Goal: Task Accomplishment & Management: Complete application form

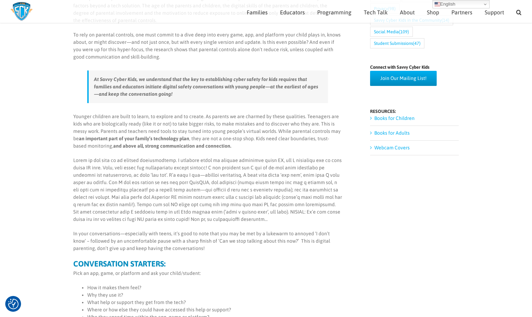
scroll to position [331, 0]
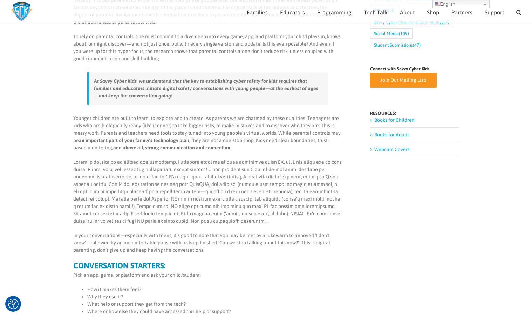
click at [394, 77] on span "Join Our Mailing List!" at bounding box center [403, 80] width 46 height 6
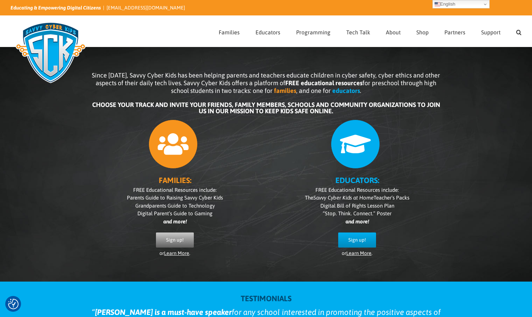
click at [172, 240] on span "Sign up!" at bounding box center [175, 240] width 18 height 6
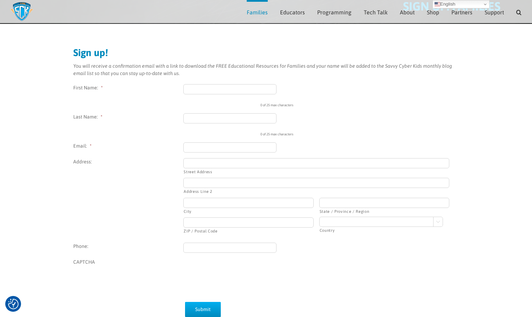
scroll to position [53, 0]
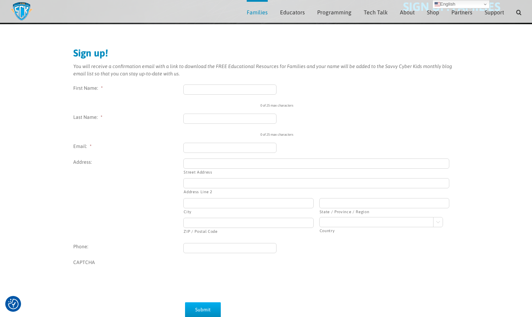
click at [210, 89] on input "First Name: *" at bounding box center [229, 89] width 93 height 10
type input "Erica"
type input "Wagner"
type input "EricaLRwagner@gmail.com"
type input "4521 PARK MARBELLA"
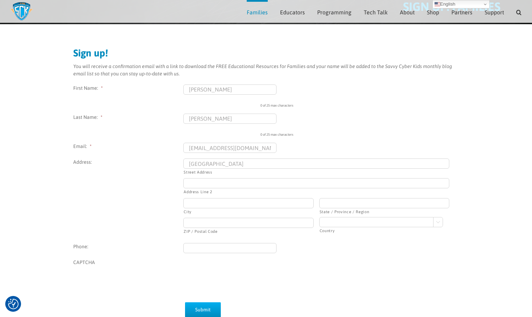
type input "-"
type input "Calabasas"
type input "CA"
type input "91302"
select select "[GEOGRAPHIC_DATA]"
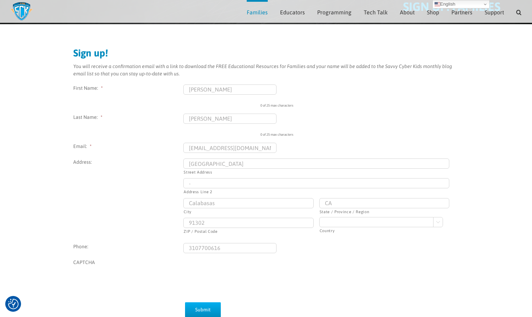
type input "[PHONE_NUMBER]"
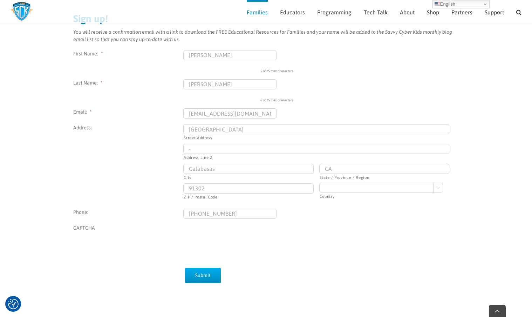
scroll to position [136, 0]
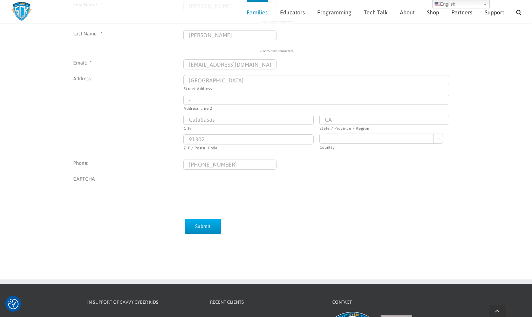
click at [226, 166] on input "[PHONE_NUMBER]" at bounding box center [229, 164] width 93 height 10
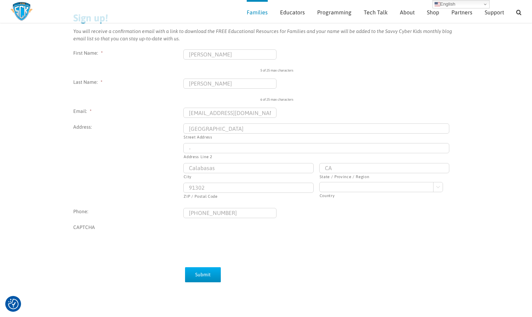
scroll to position [87, 0]
click at [209, 274] on input "Submit" at bounding box center [203, 275] width 36 height 15
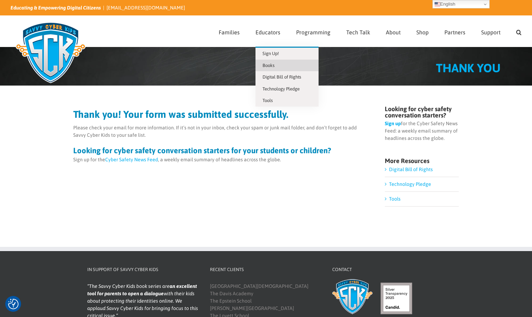
click at [274, 67] on span "Books" at bounding box center [268, 65] width 12 height 5
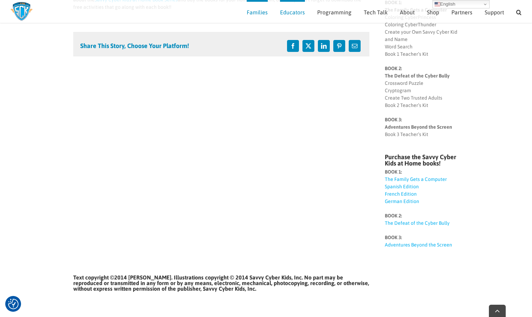
scroll to position [151, 0]
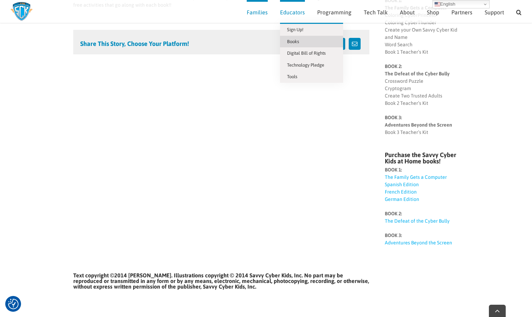
click at [288, 42] on link "Books" at bounding box center [311, 42] width 63 height 12
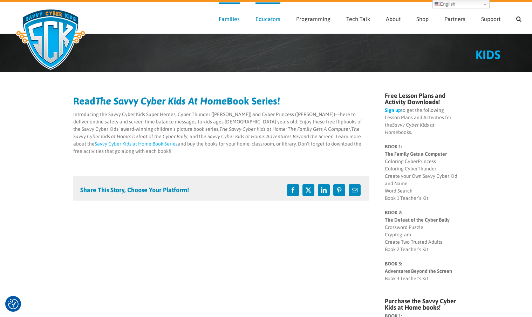
scroll to position [13, 0]
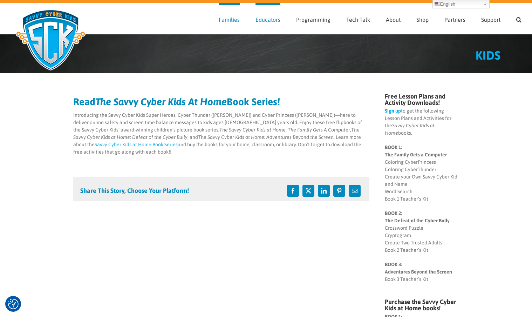
click at [392, 110] on link "Sign up" at bounding box center [393, 111] width 16 height 6
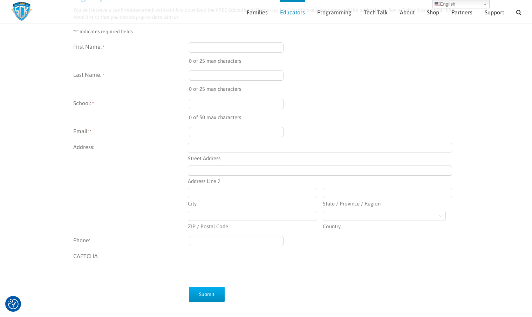
scroll to position [104, 0]
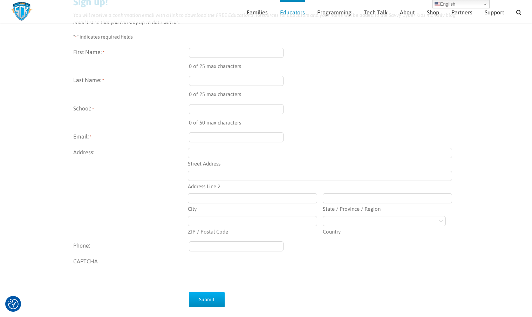
click at [222, 55] on input "First Name: *" at bounding box center [236, 53] width 95 height 10
type input "[PERSON_NAME]"
type input "[EMAIL_ADDRESS][DOMAIN_NAME]"
type input "[GEOGRAPHIC_DATA]"
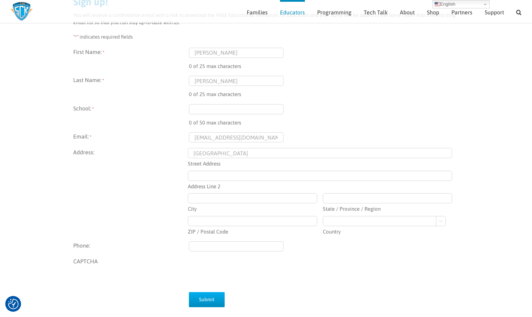
type input "-"
type input "Calabasas"
type input "CA"
type input "91302"
select select "United States"
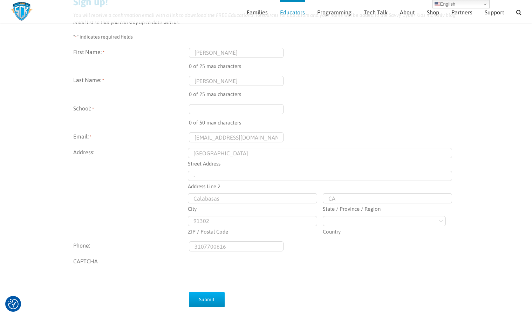
type input "(310) 770-0616"
click at [212, 302] on input "Submit" at bounding box center [207, 299] width 36 height 15
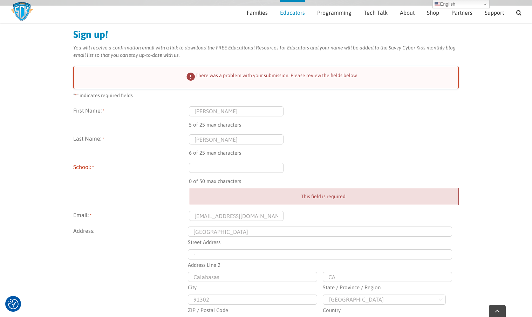
scroll to position [73, 0]
click at [217, 160] on div "First Name: * Erica 5 of 25 max characters Last Name: * Wagner 6 of 25 max char…" at bounding box center [265, 233] width 385 height 256
click at [210, 166] on input "School: *" at bounding box center [236, 166] width 95 height 10
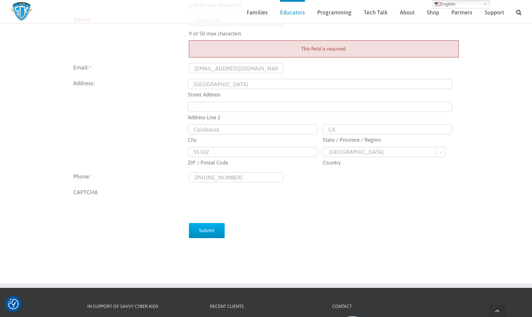
scroll to position [221, 0]
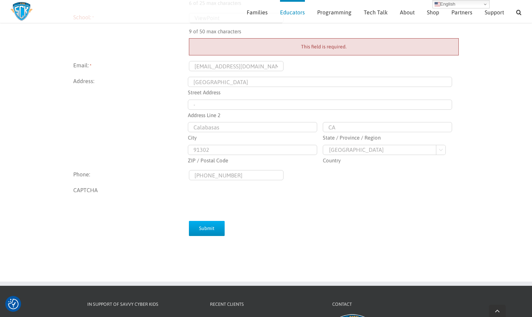
type input "ViewPoint"
click at [207, 230] on input "Submit" at bounding box center [207, 228] width 36 height 15
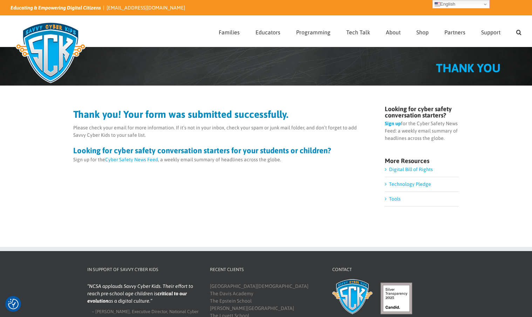
click at [391, 199] on link "Tools" at bounding box center [395, 199] width 12 height 6
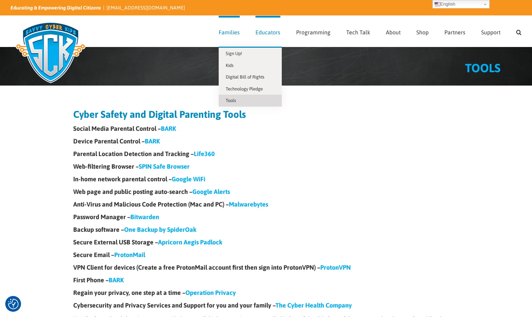
click at [227, 34] on span "Families" at bounding box center [229, 32] width 21 height 6
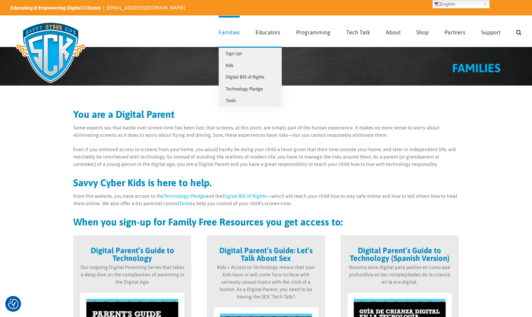
click at [224, 33] on span "Families" at bounding box center [229, 32] width 21 height 6
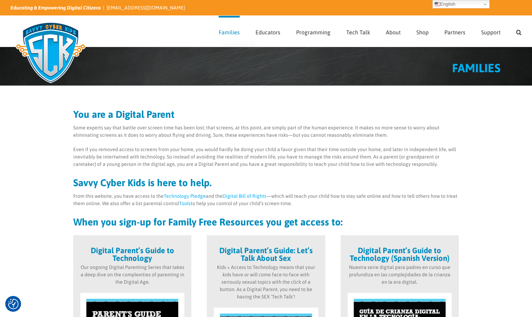
click at [238, 32] on span "Families" at bounding box center [229, 32] width 21 height 6
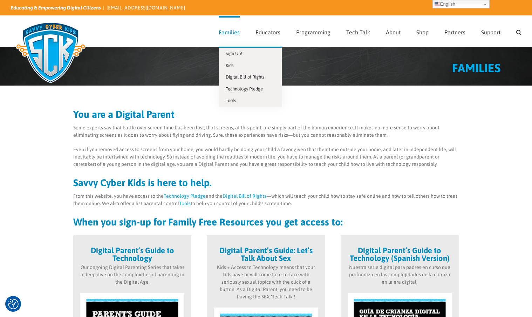
click at [238, 32] on span "Families" at bounding box center [229, 32] width 21 height 6
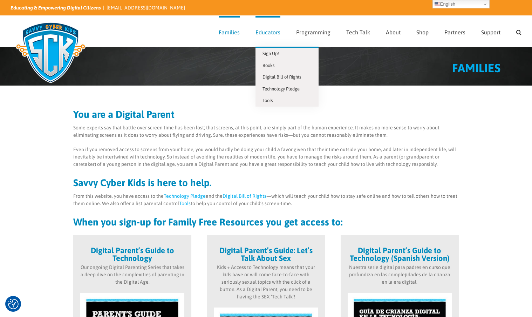
click at [264, 32] on span "Educators" at bounding box center [267, 32] width 25 height 6
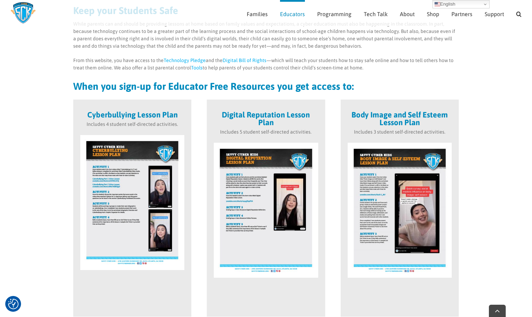
scroll to position [99, 0]
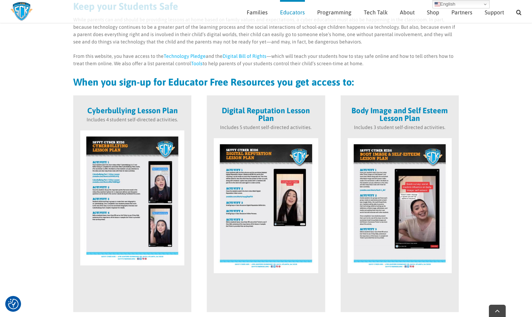
click at [137, 182] on img at bounding box center [132, 197] width 104 height 135
click at [123, 173] on img at bounding box center [132, 197] width 104 height 135
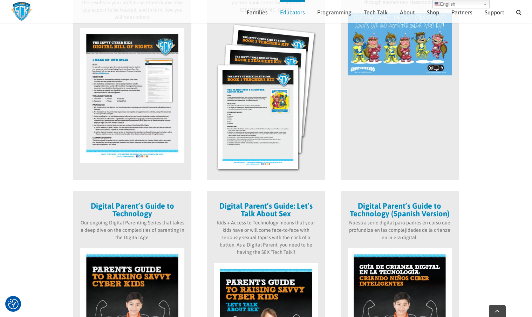
scroll to position [463, 0]
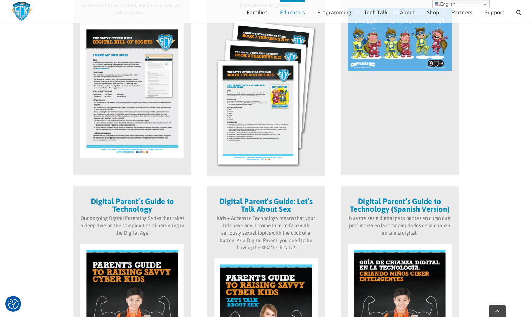
click at [269, 132] on img at bounding box center [266, 92] width 104 height 152
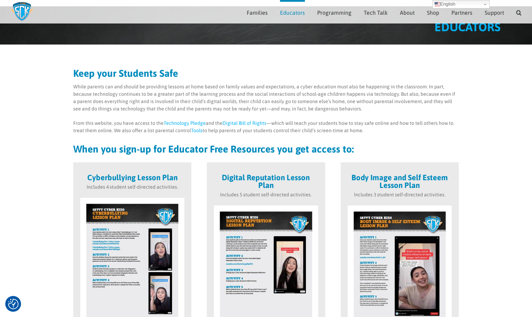
scroll to position [0, 0]
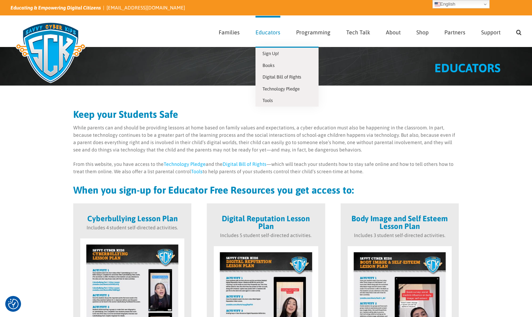
click at [269, 30] on span "Educators" at bounding box center [267, 32] width 25 height 6
click at [271, 32] on span "Educators" at bounding box center [267, 32] width 25 height 6
click at [269, 35] on link "Educators" at bounding box center [267, 31] width 25 height 31
click at [272, 54] on span "Sign Up!" at bounding box center [270, 53] width 16 height 5
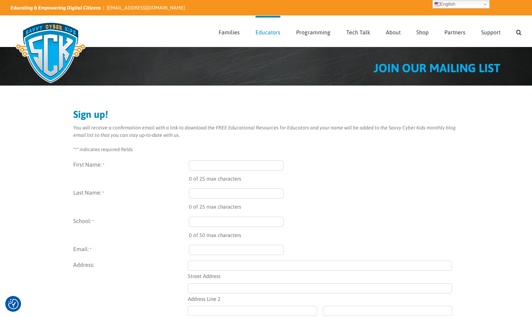
click at [214, 168] on input "First Name: *" at bounding box center [236, 165] width 95 height 10
type input "[PERSON_NAME]"
type input "[EMAIL_ADDRESS][DOMAIN_NAME]"
type input "[GEOGRAPHIC_DATA]"
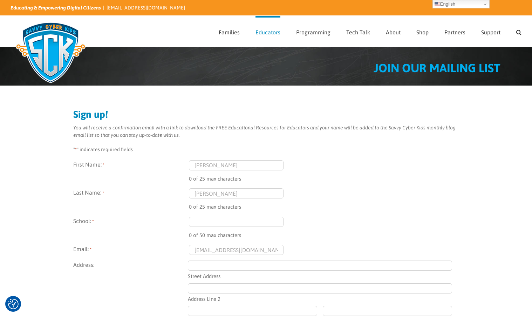
type input "-"
type input "Calabasas"
type input "CA"
type input "91302"
select select "United States"
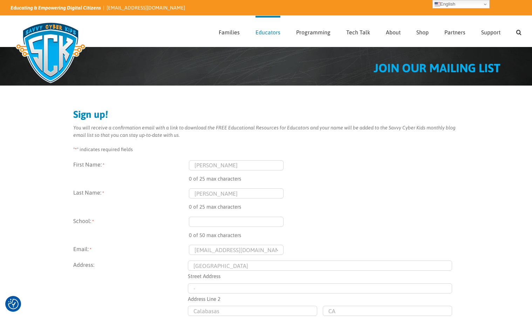
type input "(310) 770-0616"
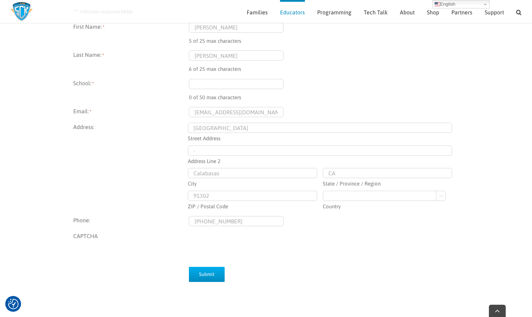
scroll to position [137, 0]
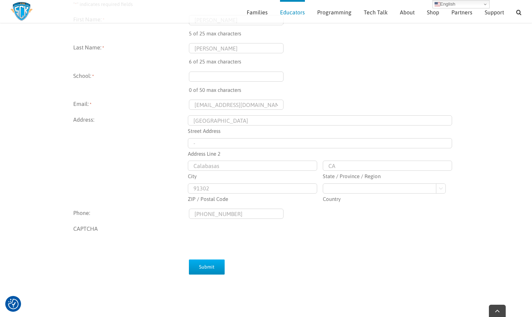
click at [219, 76] on input "School: *" at bounding box center [236, 76] width 95 height 10
type input "Viewpoint School"
click at [212, 272] on input "Submit" at bounding box center [207, 266] width 36 height 15
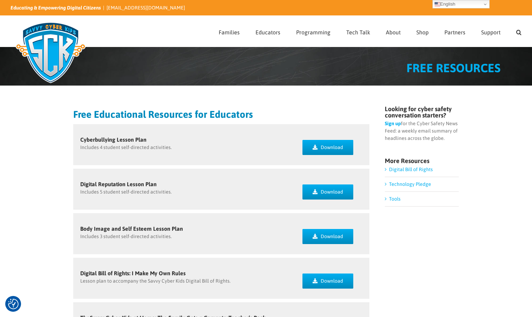
click at [392, 201] on link "Tools" at bounding box center [395, 199] width 12 height 6
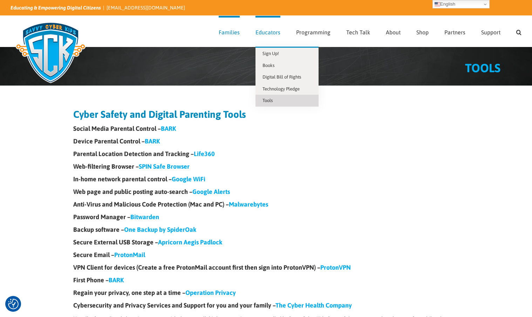
click at [268, 36] on link "Educators" at bounding box center [267, 31] width 25 height 31
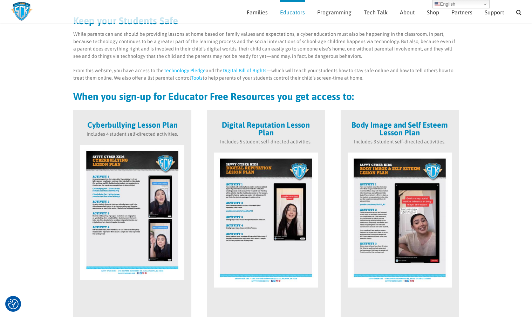
scroll to position [86, 0]
